Goal: Transaction & Acquisition: Download file/media

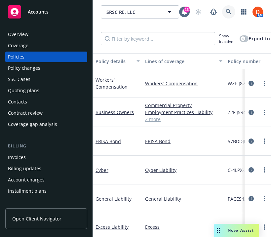
click at [231, 12] on icon at bounding box center [229, 12] width 6 height 6
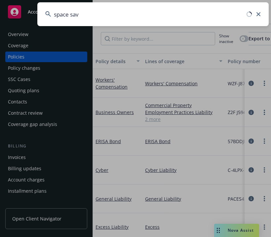
type input "space save"
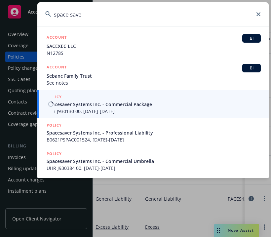
click at [121, 111] on span "ZDR J930130 00, 01/01/2025-01/01/2026" at bounding box center [154, 111] width 214 height 7
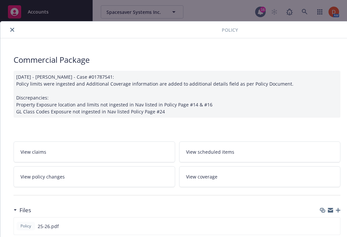
click at [10, 29] on icon "close" at bounding box center [12, 30] width 4 height 4
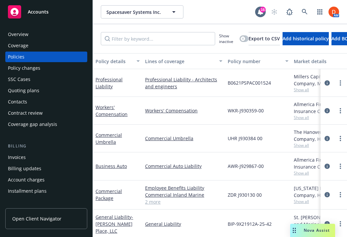
click at [35, 32] on div "Overview" at bounding box center [46, 34] width 77 height 11
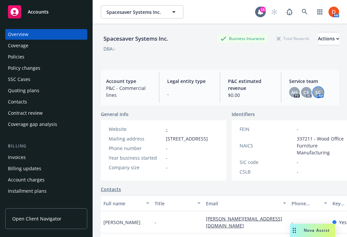
click at [271, 89] on div "SC" at bounding box center [318, 92] width 11 height 11
click at [271, 92] on div "CS" at bounding box center [306, 92] width 11 height 11
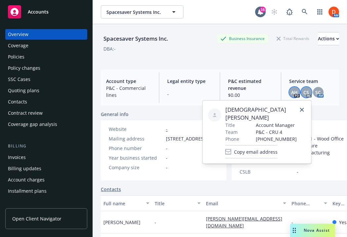
click at [271, 92] on span "AH" at bounding box center [294, 92] width 7 height 7
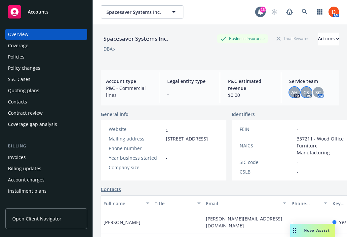
click at [271, 91] on span "CS" at bounding box center [306, 92] width 6 height 7
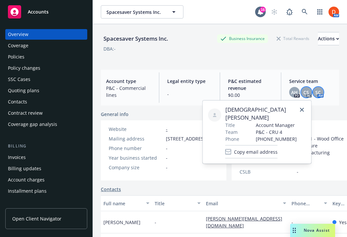
click at [271, 90] on span "SC" at bounding box center [318, 92] width 6 height 7
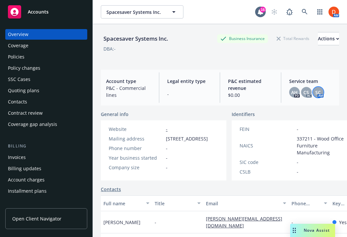
click at [45, 57] on div "Policies" at bounding box center [46, 57] width 77 height 11
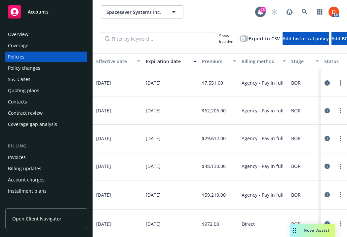
scroll to position [0, 264]
click at [59, 38] on div "Overview" at bounding box center [46, 34] width 77 height 11
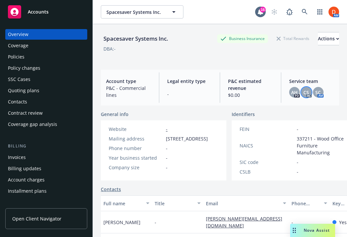
click at [271, 93] on span "CS" at bounding box center [306, 92] width 6 height 7
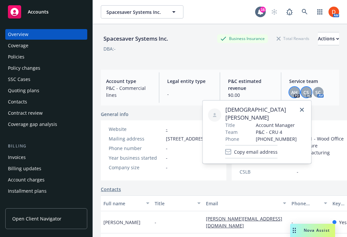
click at [271, 91] on span "AH" at bounding box center [294, 92] width 7 height 7
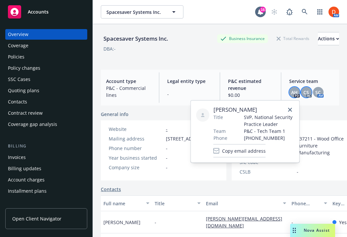
click at [271, 89] on span "CS" at bounding box center [306, 92] width 6 height 7
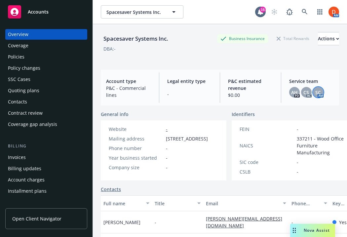
click at [271, 90] on div "SC" at bounding box center [318, 92] width 11 height 11
click at [271, 92] on div "CS" at bounding box center [306, 92] width 11 height 11
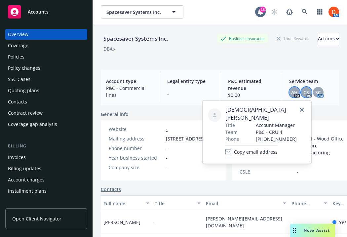
click at [271, 92] on span "AH" at bounding box center [294, 92] width 7 height 7
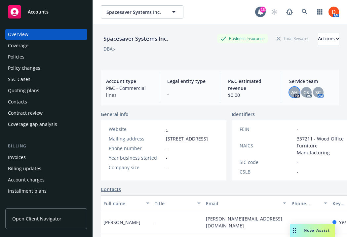
click at [257, 95] on span "$0.00" at bounding box center [250, 95] width 45 height 7
click at [7, 59] on link "Policies" at bounding box center [46, 57] width 82 height 11
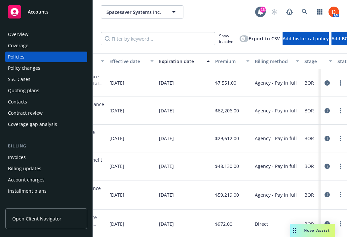
scroll to position [0, 251]
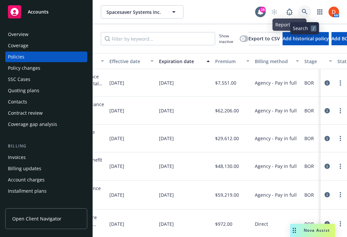
click at [271, 9] on icon at bounding box center [305, 12] width 6 height 6
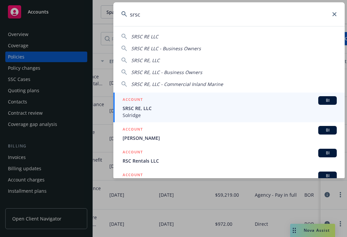
type input "srsc"
click at [174, 112] on span "Solridge" at bounding box center [230, 115] width 214 height 7
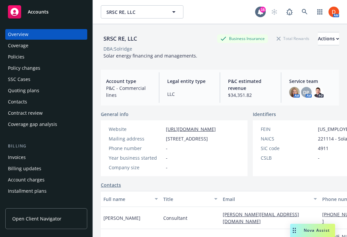
click at [39, 58] on div "Policies" at bounding box center [46, 57] width 77 height 11
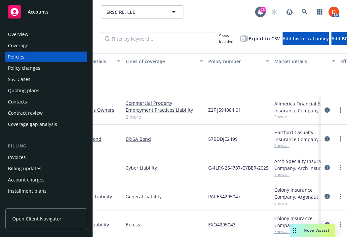
scroll to position [84, 19]
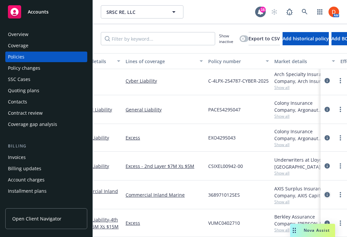
click at [271, 196] on icon "circleInformation" at bounding box center [327, 194] width 5 height 5
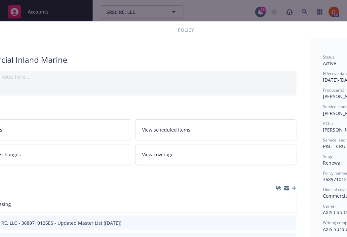
scroll to position [0, 107]
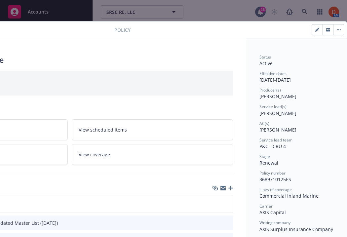
click at [231, 187] on icon "button" at bounding box center [230, 188] width 5 height 5
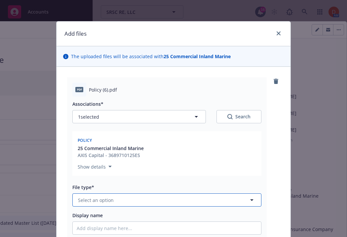
click at [189, 198] on button "Select an option" at bounding box center [166, 199] width 189 height 13
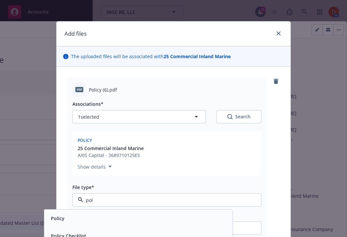
type input "poli"
click at [181, 225] on div "Policy" at bounding box center [138, 219] width 188 height 18
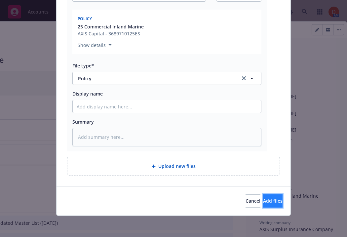
click at [263, 205] on button "Add files" at bounding box center [272, 200] width 19 height 13
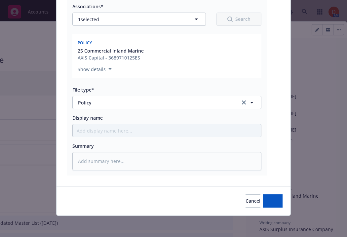
type textarea "x"
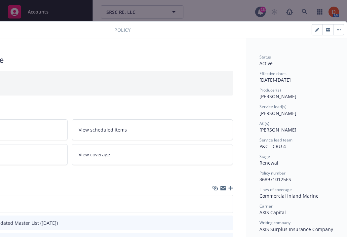
scroll to position [0, 0]
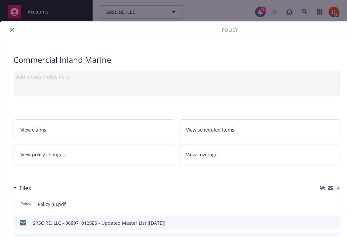
click at [11, 29] on icon "close" at bounding box center [12, 30] width 4 height 4
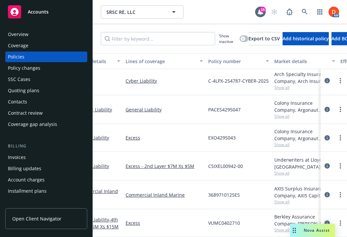
click at [271, 220] on link "circleInformation" at bounding box center [327, 223] width 8 height 8
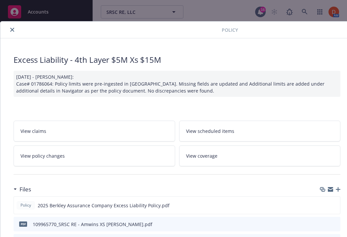
click at [10, 31] on icon "close" at bounding box center [12, 30] width 4 height 4
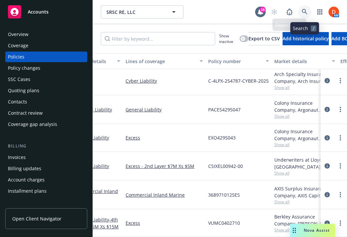
click at [271, 14] on link at bounding box center [304, 11] width 13 height 13
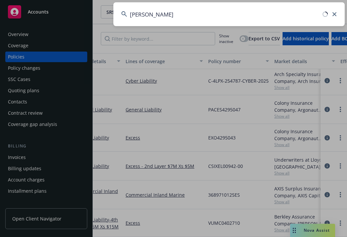
type input "buck jack"
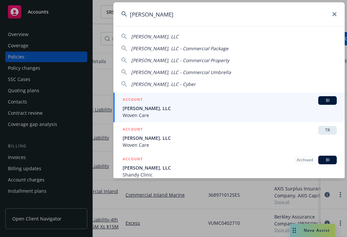
click at [248, 104] on div "ACCOUNT BI" at bounding box center [230, 100] width 214 height 9
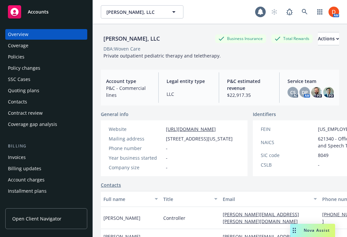
click at [39, 153] on div "Invoices" at bounding box center [46, 157] width 77 height 11
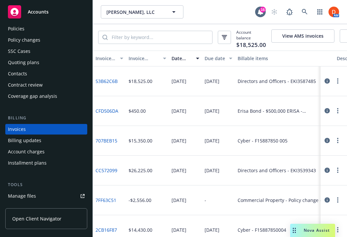
click at [271, 82] on icon "button" at bounding box center [327, 80] width 5 height 5
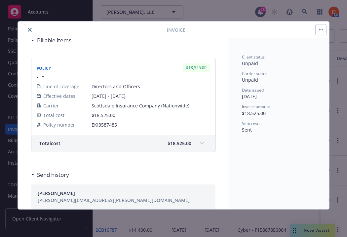
scroll to position [175, 0]
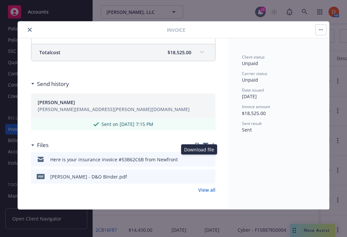
click at [200, 159] on icon "download file" at bounding box center [198, 158] width 5 height 5
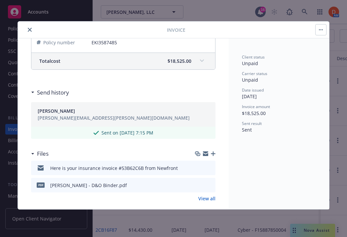
scroll to position [165, 0]
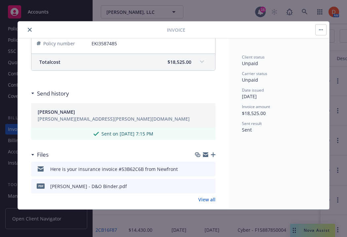
click at [209, 169] on icon "preview file" at bounding box center [209, 168] width 6 height 5
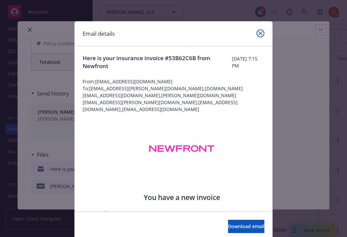
click at [259, 36] on link "close" at bounding box center [260, 33] width 8 height 8
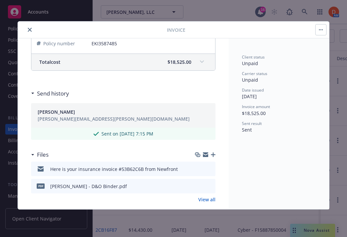
click at [30, 31] on icon "close" at bounding box center [30, 30] width 4 height 4
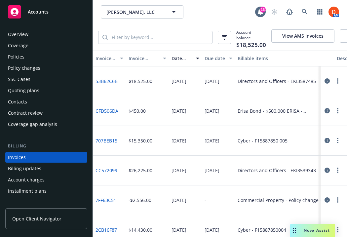
click at [45, 34] on div "Overview" at bounding box center [46, 34] width 77 height 11
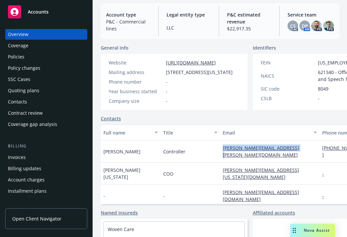
scroll to position [80, 0]
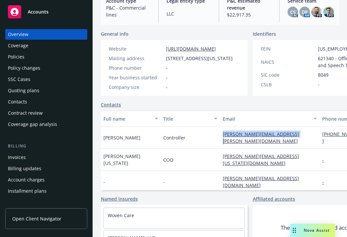
click at [33, 157] on div "Invoices" at bounding box center [46, 157] width 77 height 11
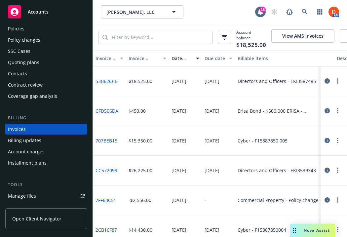
click at [115, 83] on link "53B62C6B" at bounding box center [107, 81] width 22 height 7
click at [271, 81] on icon "button" at bounding box center [327, 80] width 5 height 5
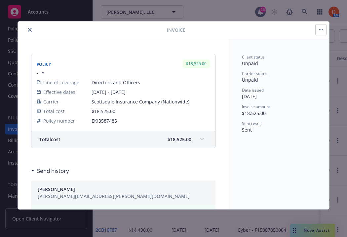
scroll to position [175, 0]
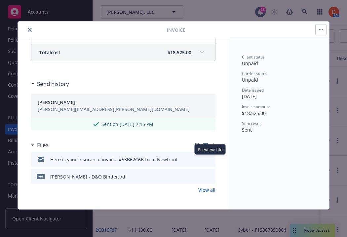
click at [210, 160] on icon "preview file" at bounding box center [209, 159] width 6 height 5
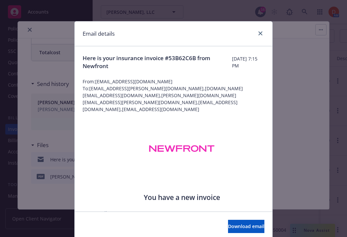
scroll to position [175, 0]
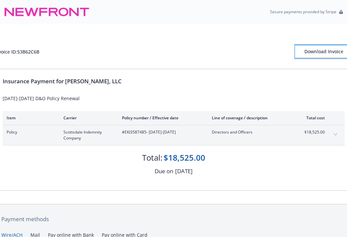
click at [310, 49] on div "Download Invoice" at bounding box center [324, 51] width 58 height 13
